Goal: Transaction & Acquisition: Purchase product/service

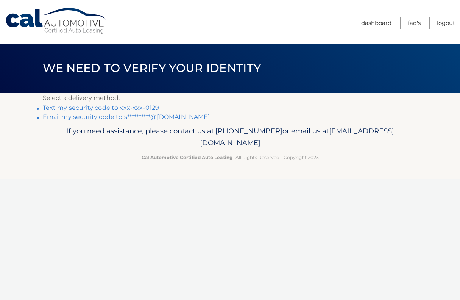
click at [108, 108] on link "Text my security code to xxx-xxx-0129" at bounding box center [101, 107] width 117 height 7
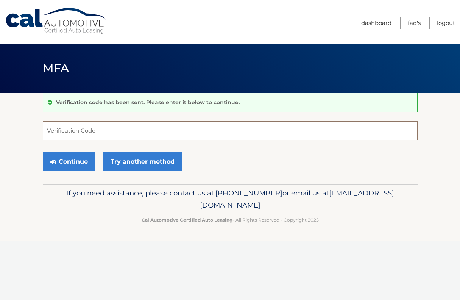
click at [98, 137] on input "Verification Code" at bounding box center [230, 130] width 375 height 19
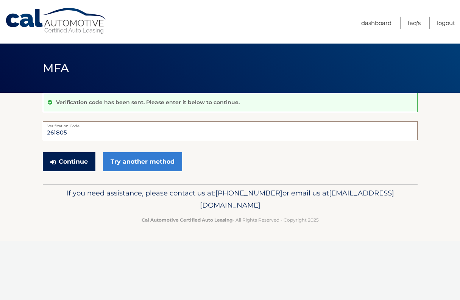
type input "261805"
click at [70, 170] on button "Continue" at bounding box center [69, 161] width 53 height 19
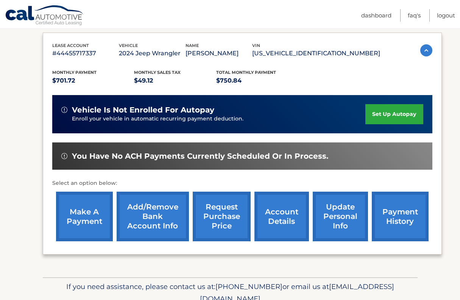
scroll to position [133, 0]
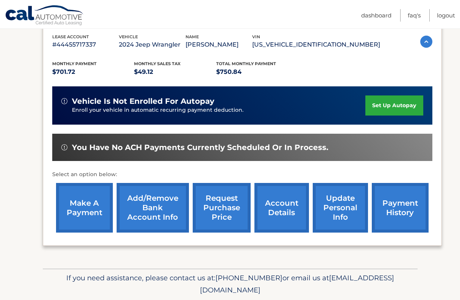
click at [75, 215] on link "make a payment" at bounding box center [84, 208] width 57 height 50
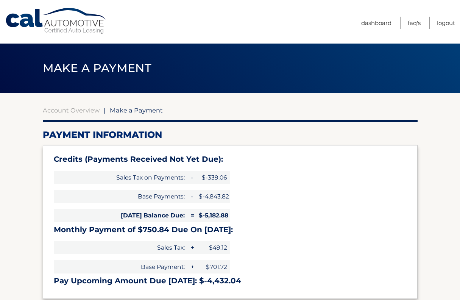
select select "N2U0NTc0NjktOGFjYy00MTU2LWFiNTQtMzYzZDY3NDE2ZDY5"
click at [64, 114] on link "Account Overview" at bounding box center [71, 110] width 57 height 8
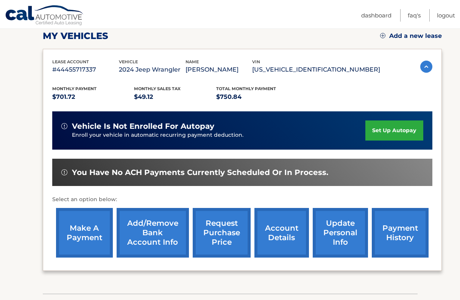
scroll to position [111, 0]
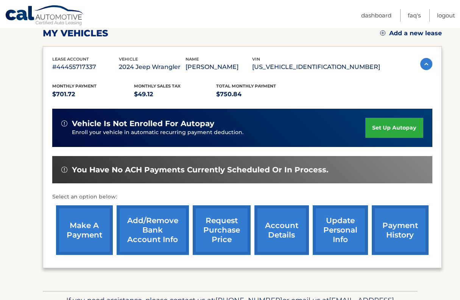
click at [268, 233] on link "account details" at bounding box center [281, 230] width 54 height 50
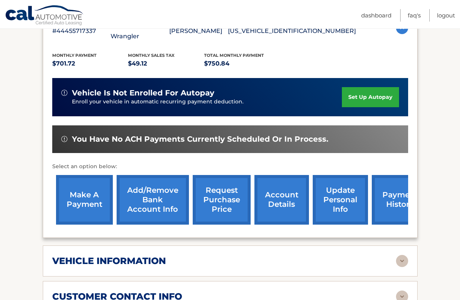
scroll to position [162, 0]
click at [392, 189] on link "payment history" at bounding box center [400, 200] width 57 height 50
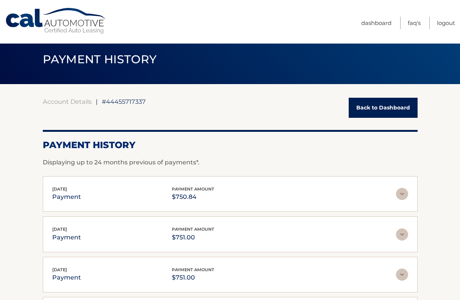
scroll to position [9, 0]
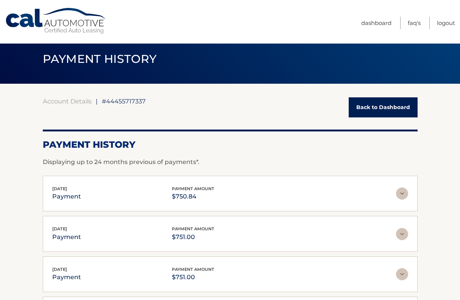
click at [405, 195] on img at bounding box center [402, 193] width 12 height 12
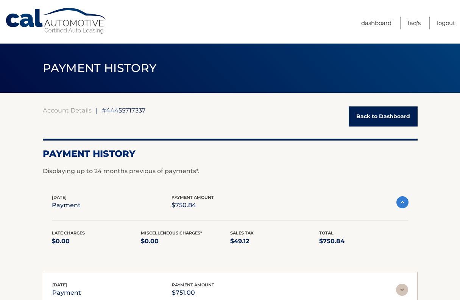
scroll to position [0, 0]
click at [370, 22] on link "Dashboard" at bounding box center [376, 23] width 30 height 12
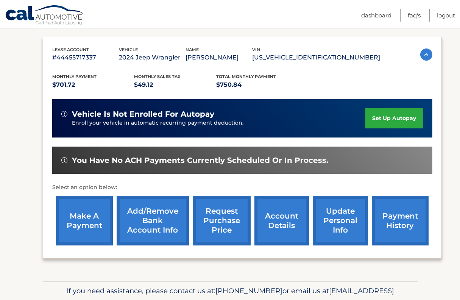
scroll to position [124, 0]
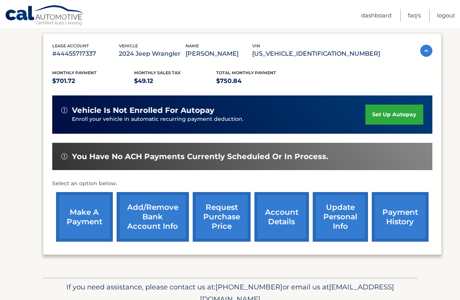
click at [280, 229] on link "account details" at bounding box center [281, 217] width 54 height 50
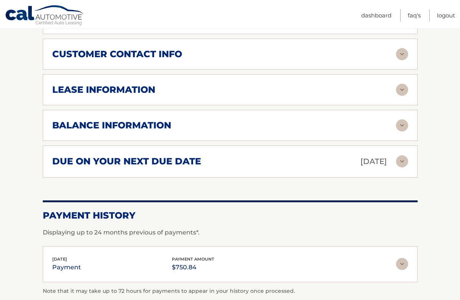
scroll to position [398, 0]
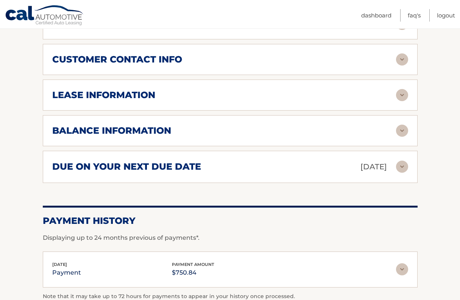
click at [403, 125] on img at bounding box center [402, 131] width 12 height 12
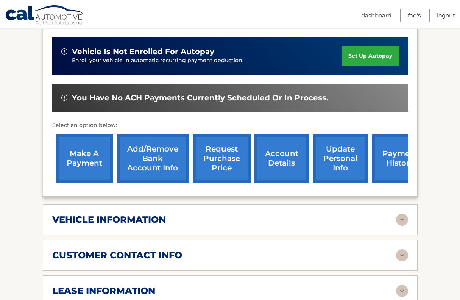
scroll to position [203, 0]
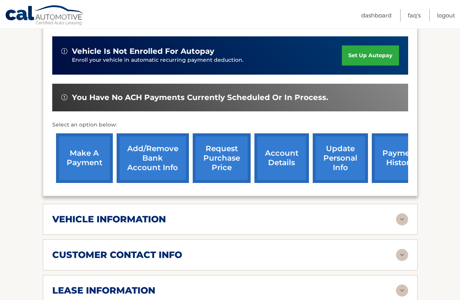
click at [79, 148] on link "make a payment" at bounding box center [84, 158] width 57 height 50
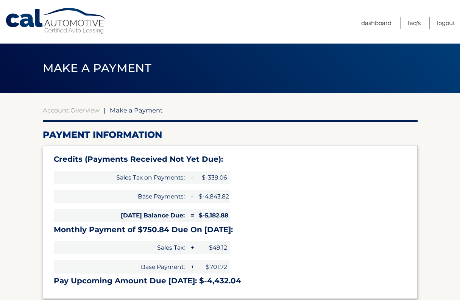
select select "N2U0NTc0NjktOGFjYy00MTU2LWFiNTQtMzYzZDY3NDE2ZDY5"
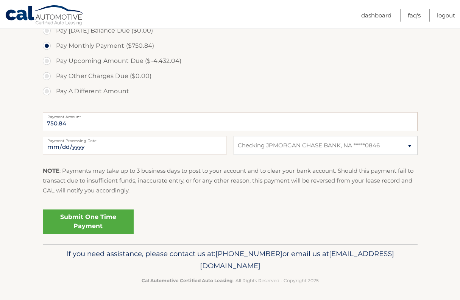
scroll to position [290, 0]
click at [92, 220] on link "Submit One Time Payment" at bounding box center [88, 222] width 91 height 24
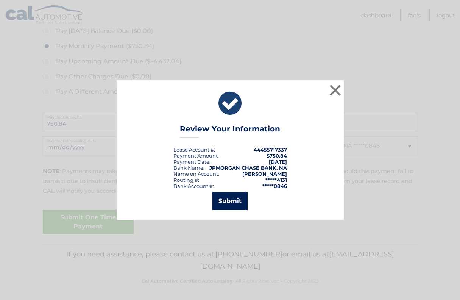
click at [230, 206] on button "Submit" at bounding box center [229, 201] width 35 height 18
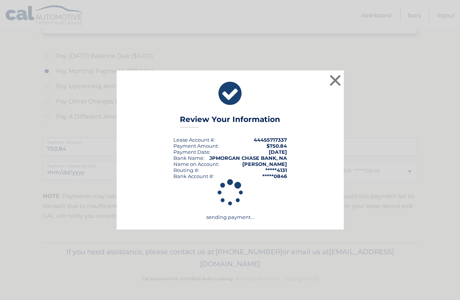
scroll to position [263, 0]
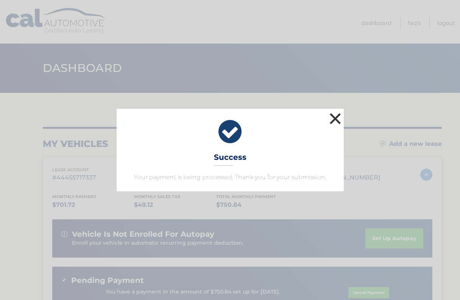
click at [339, 113] on button "×" at bounding box center [335, 118] width 15 height 15
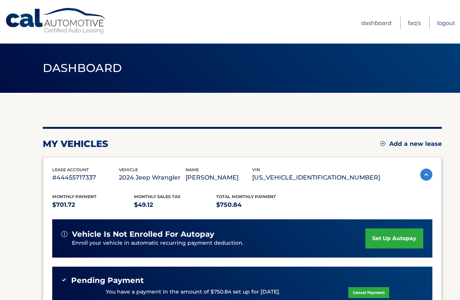
click at [438, 26] on link "Logout" at bounding box center [446, 23] width 18 height 12
